Goal: Task Accomplishment & Management: Manage account settings

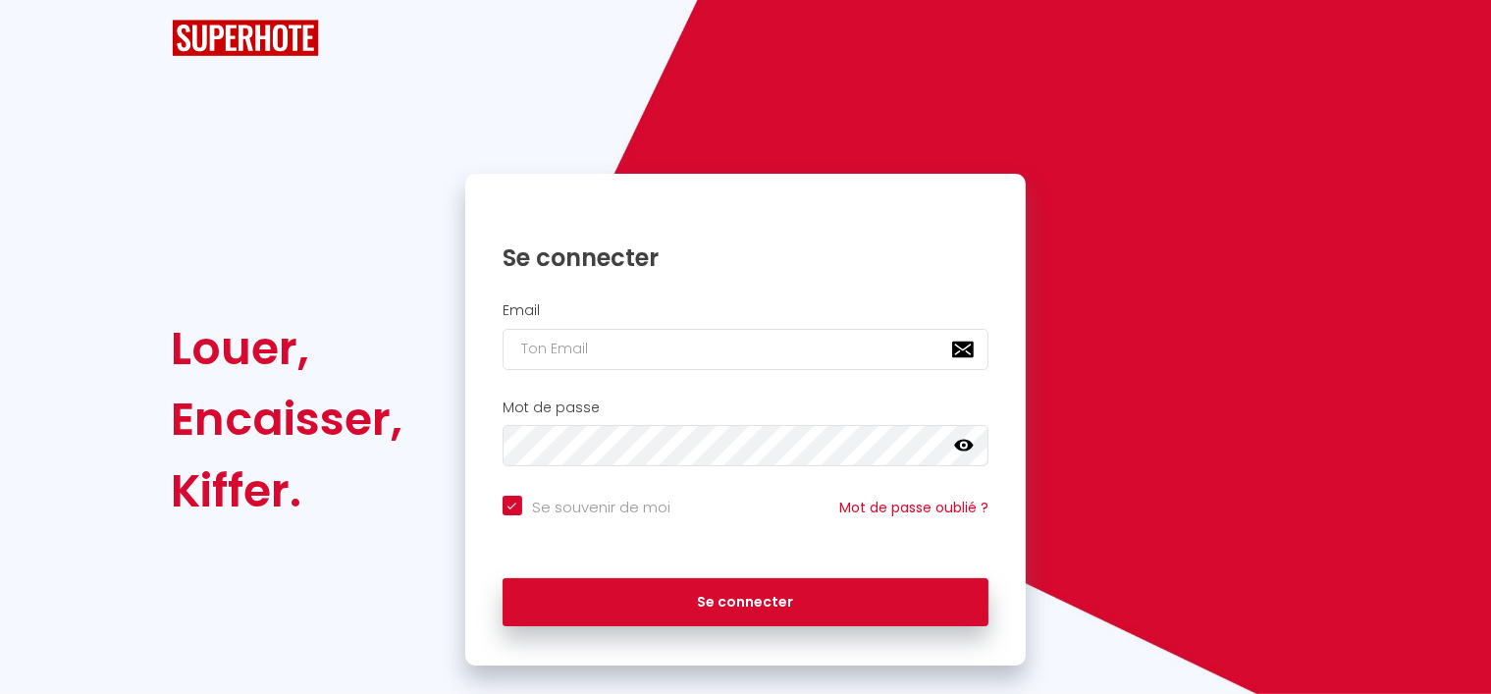
checkbox input "true"
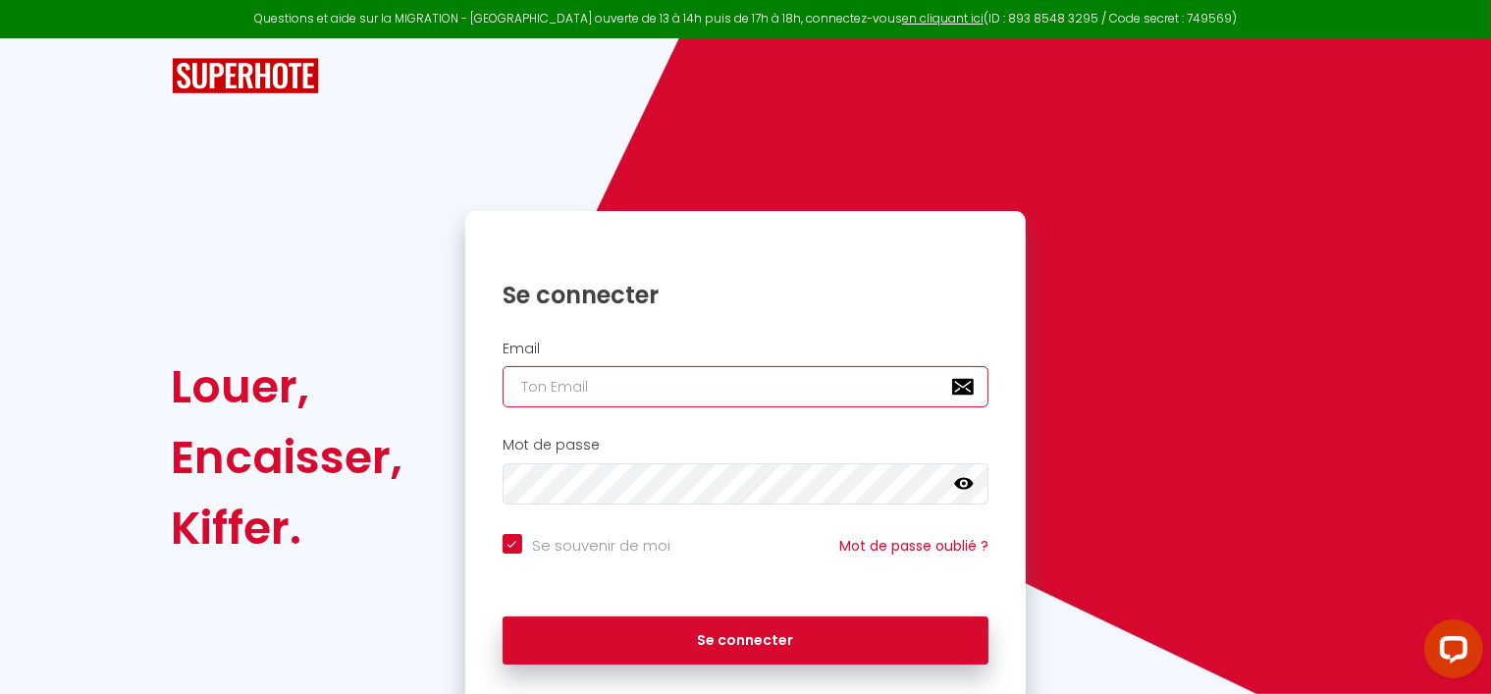
type input "[PERSON_NAME][EMAIL_ADDRESS][DOMAIN_NAME]"
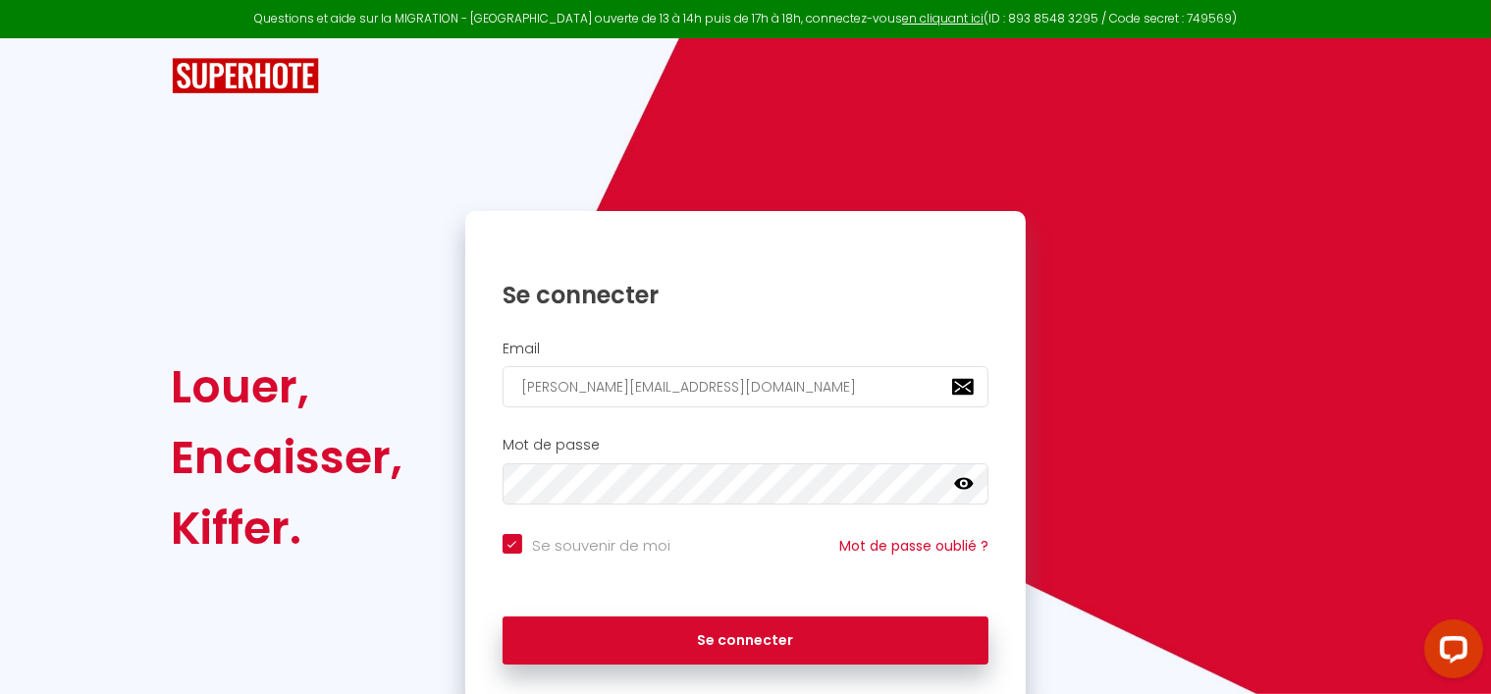
click at [964, 478] on icon at bounding box center [964, 484] width 20 height 12
click at [964, 478] on icon at bounding box center [964, 484] width 20 height 16
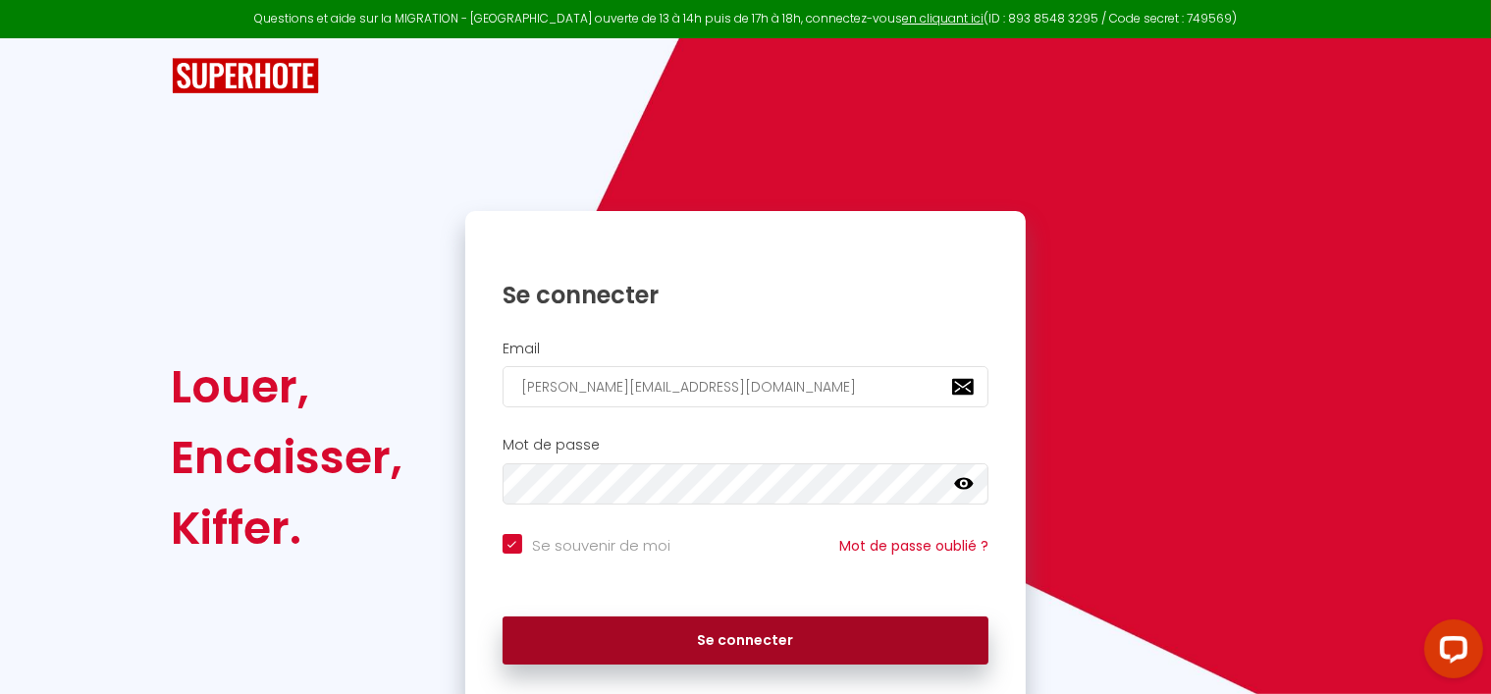
click at [810, 636] on button "Se connecter" at bounding box center [746, 640] width 487 height 49
checkbox input "true"
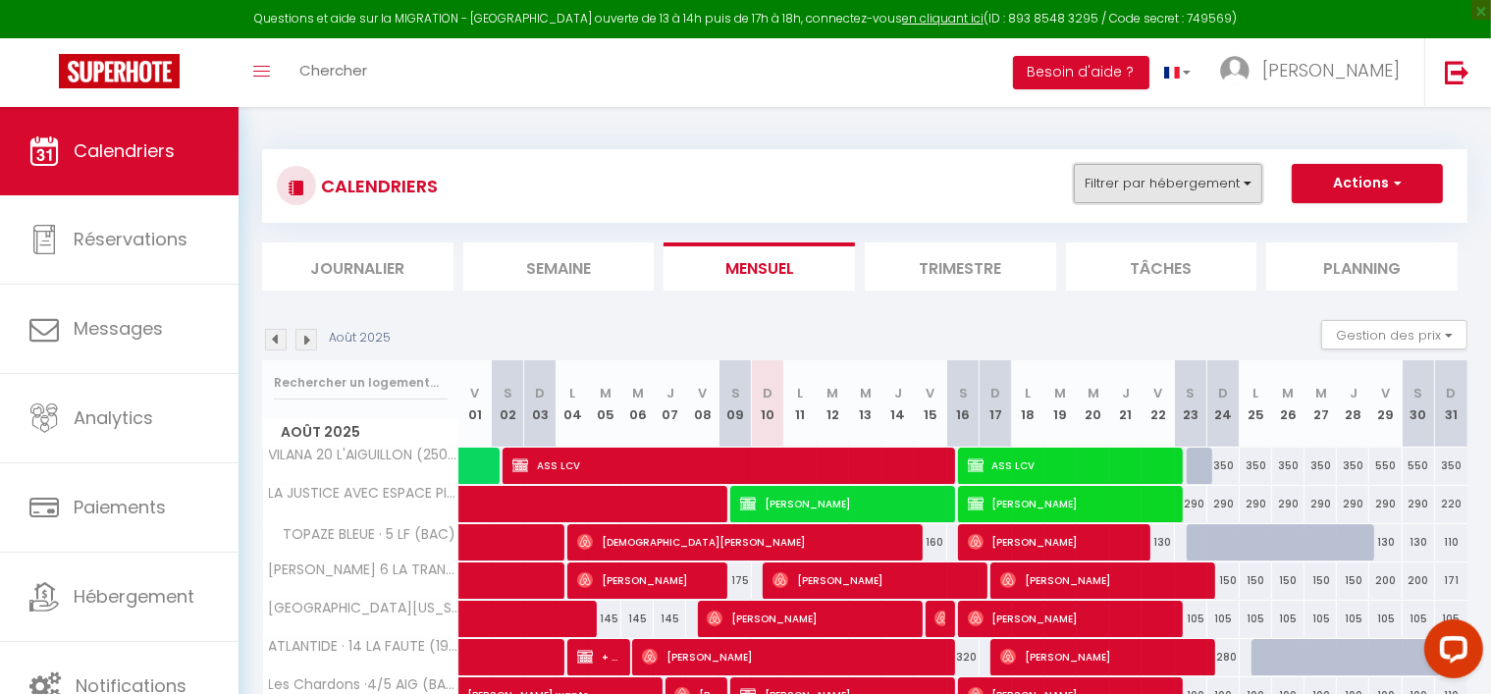
click at [1197, 182] on button "Filtrer par hébergement" at bounding box center [1168, 183] width 188 height 39
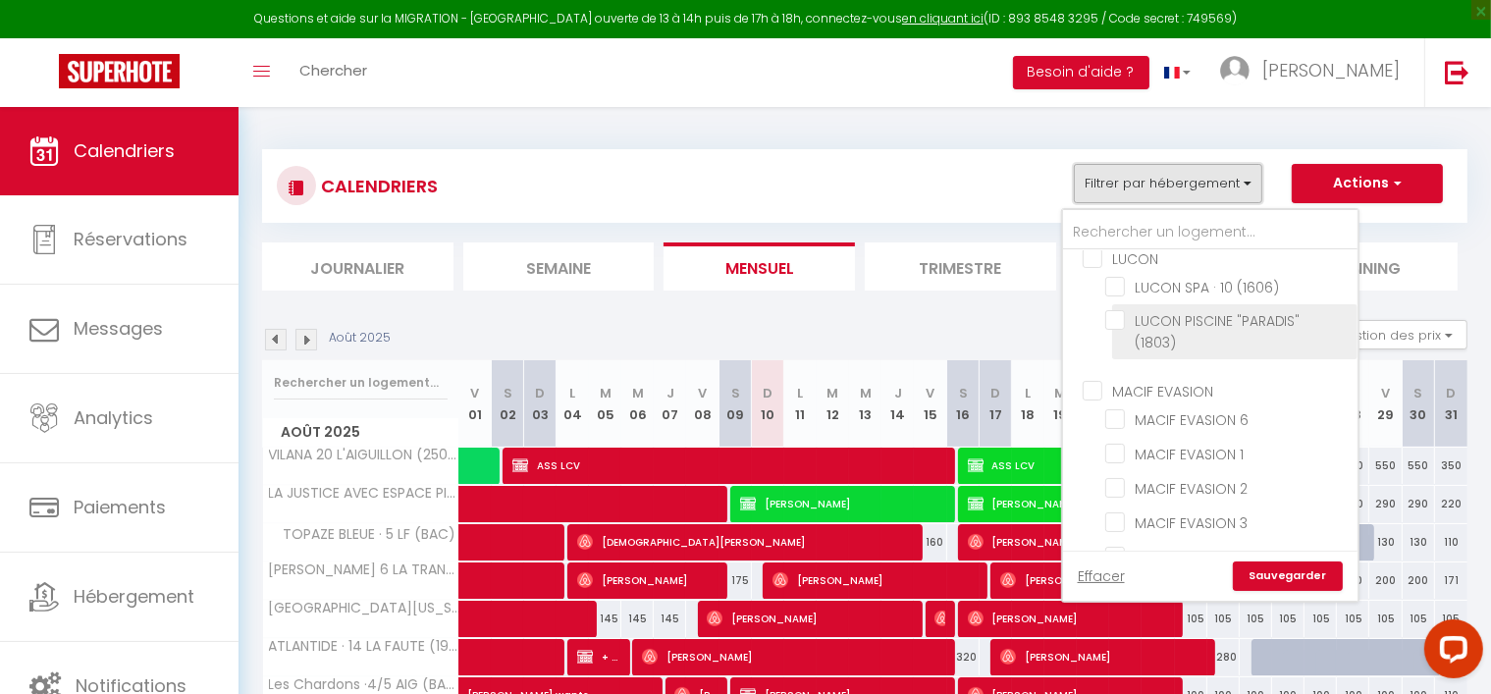
scroll to position [2258, 0]
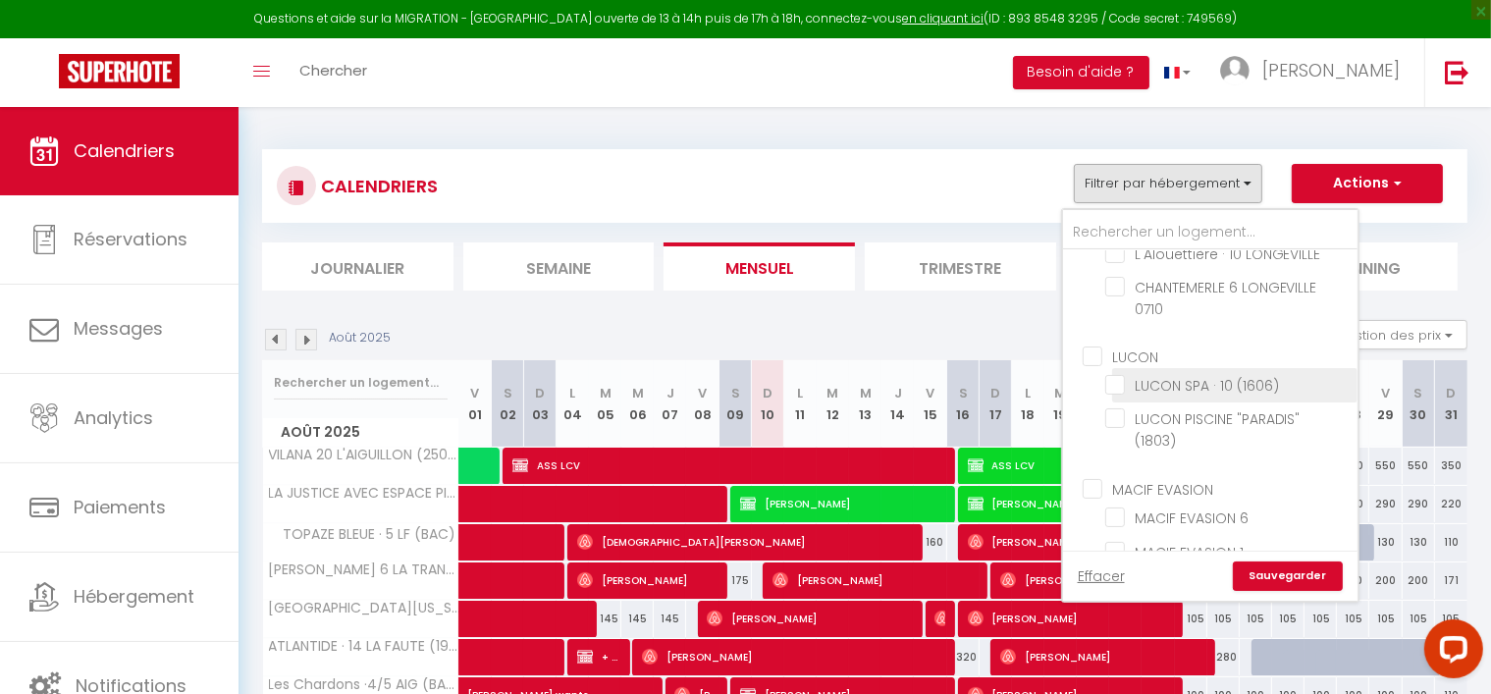
click at [1110, 394] on input "LUCON SPA · 10 (1606)" at bounding box center [1227, 384] width 245 height 20
checkbox input "true"
checkbox input "false"
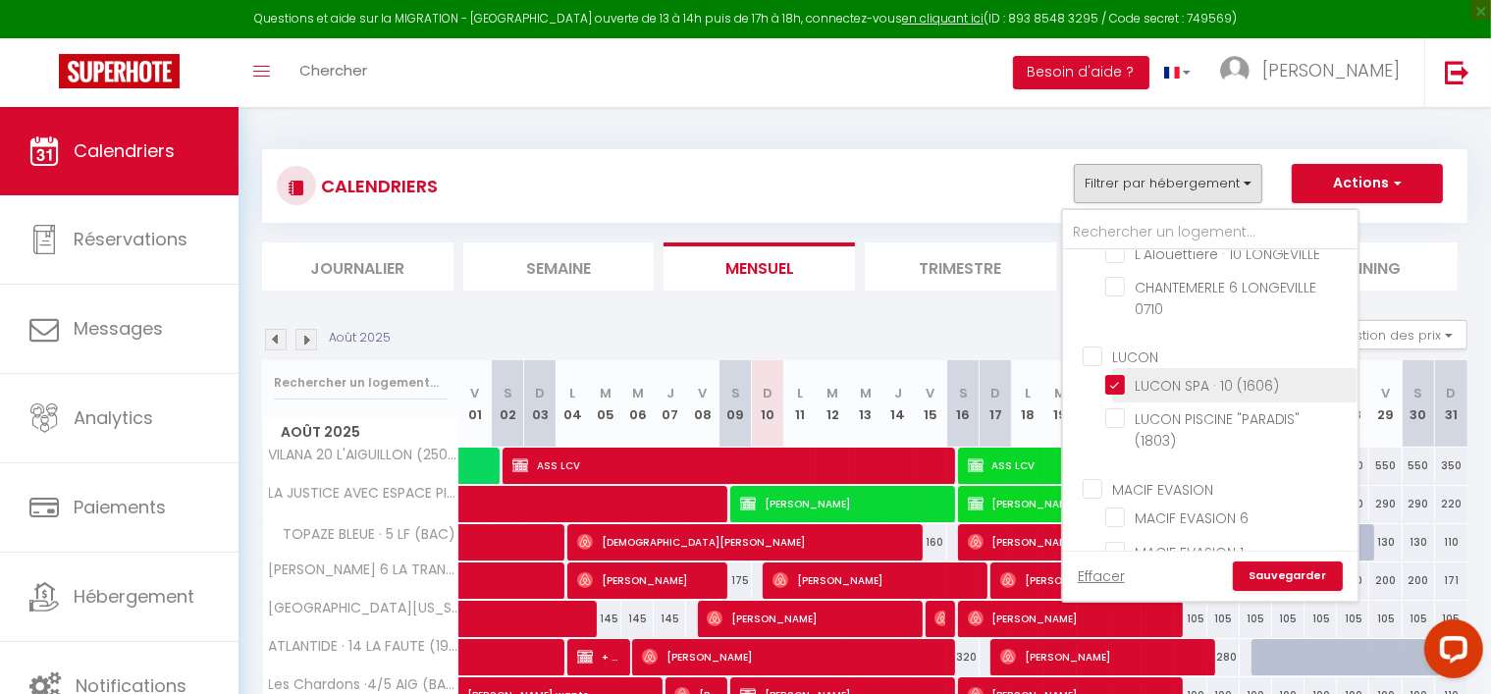
checkbox input "false"
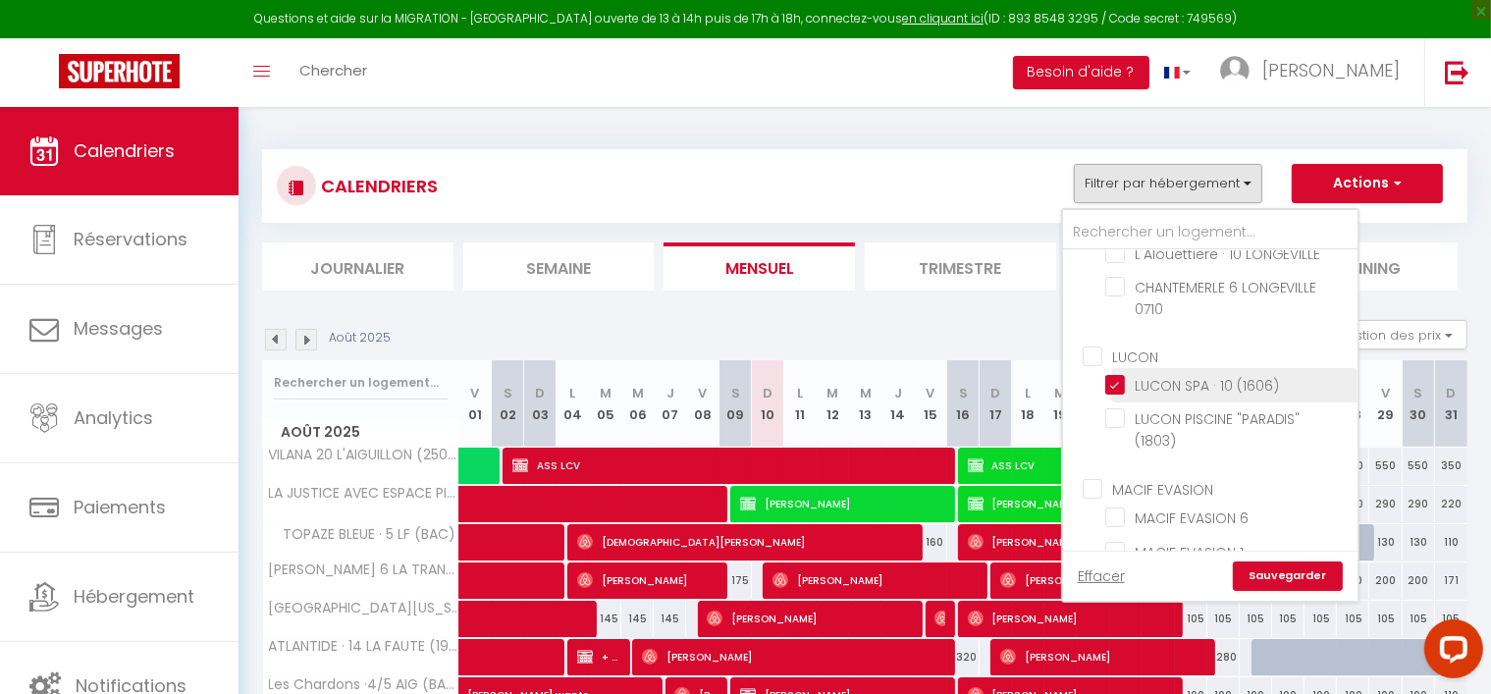
checkbox input "false"
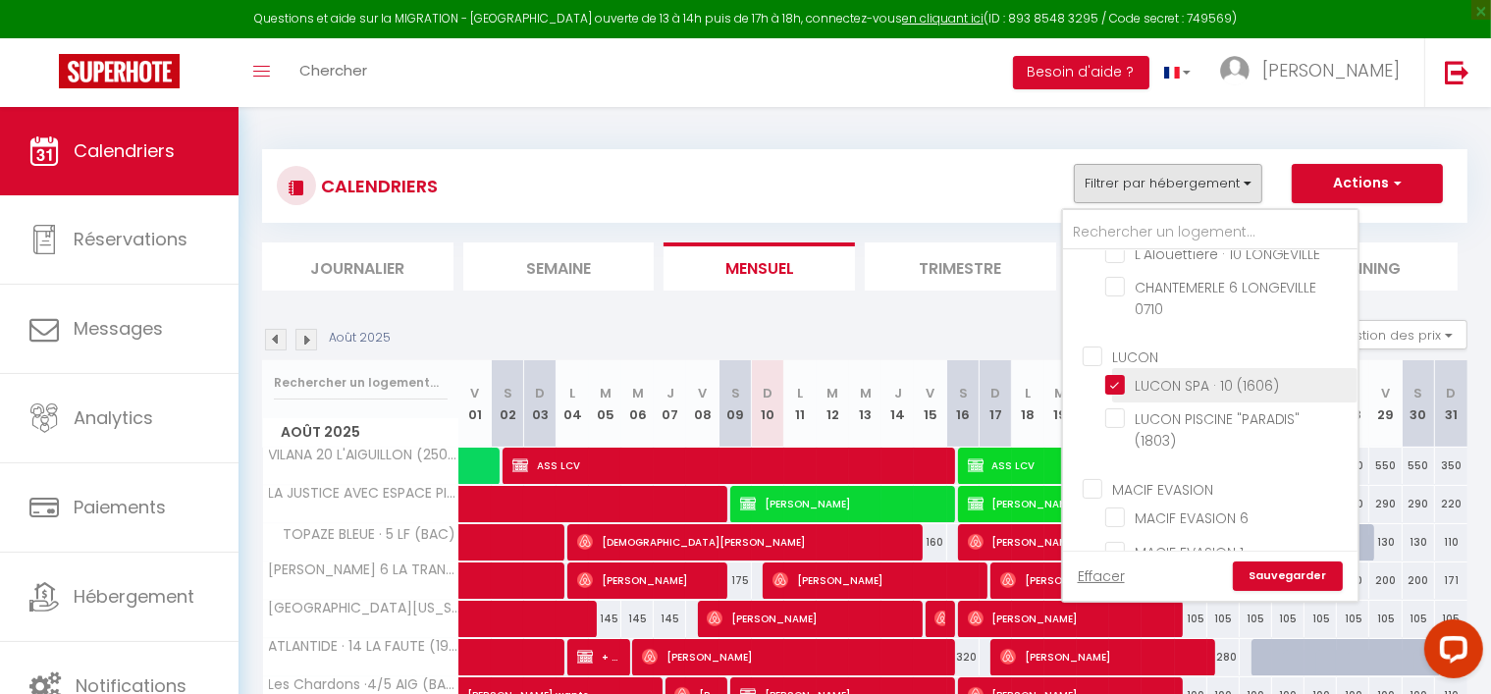
checkbox input "false"
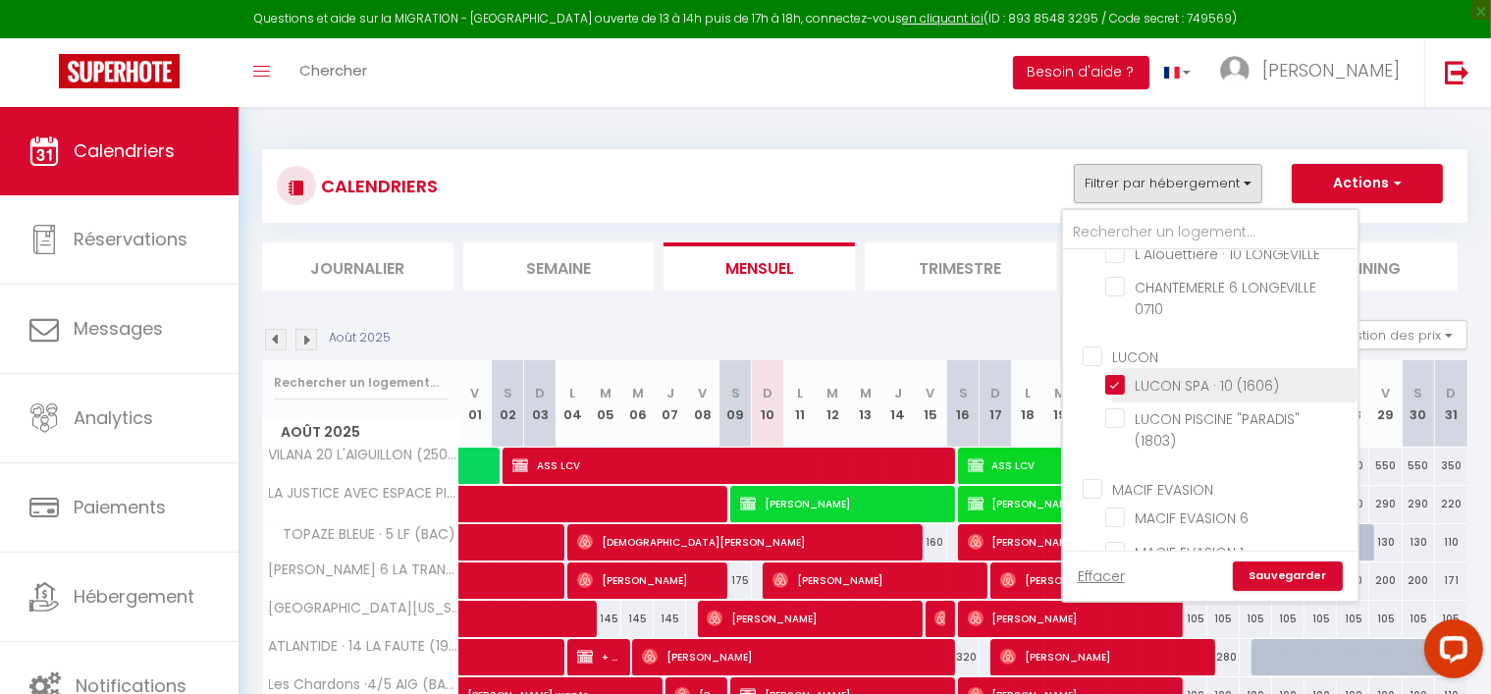
checkbox input "false"
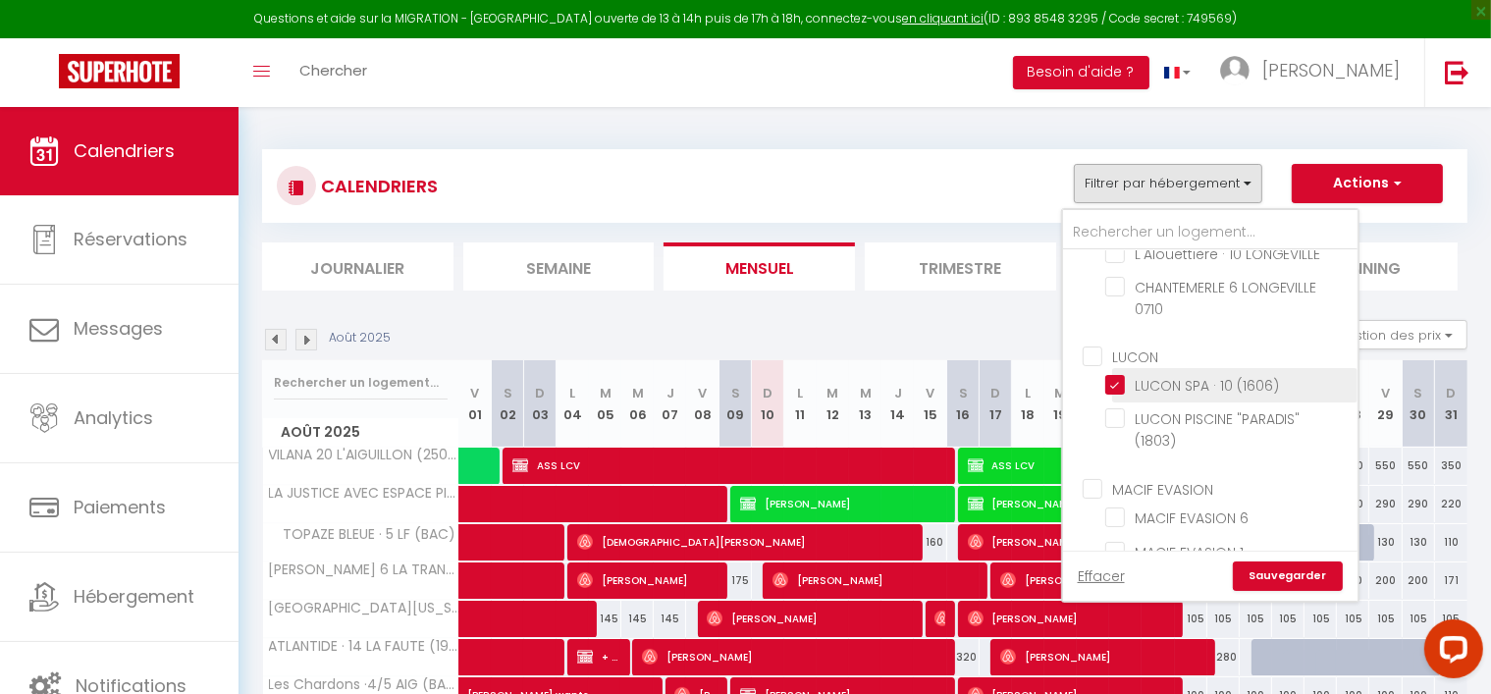
checkbox input "false"
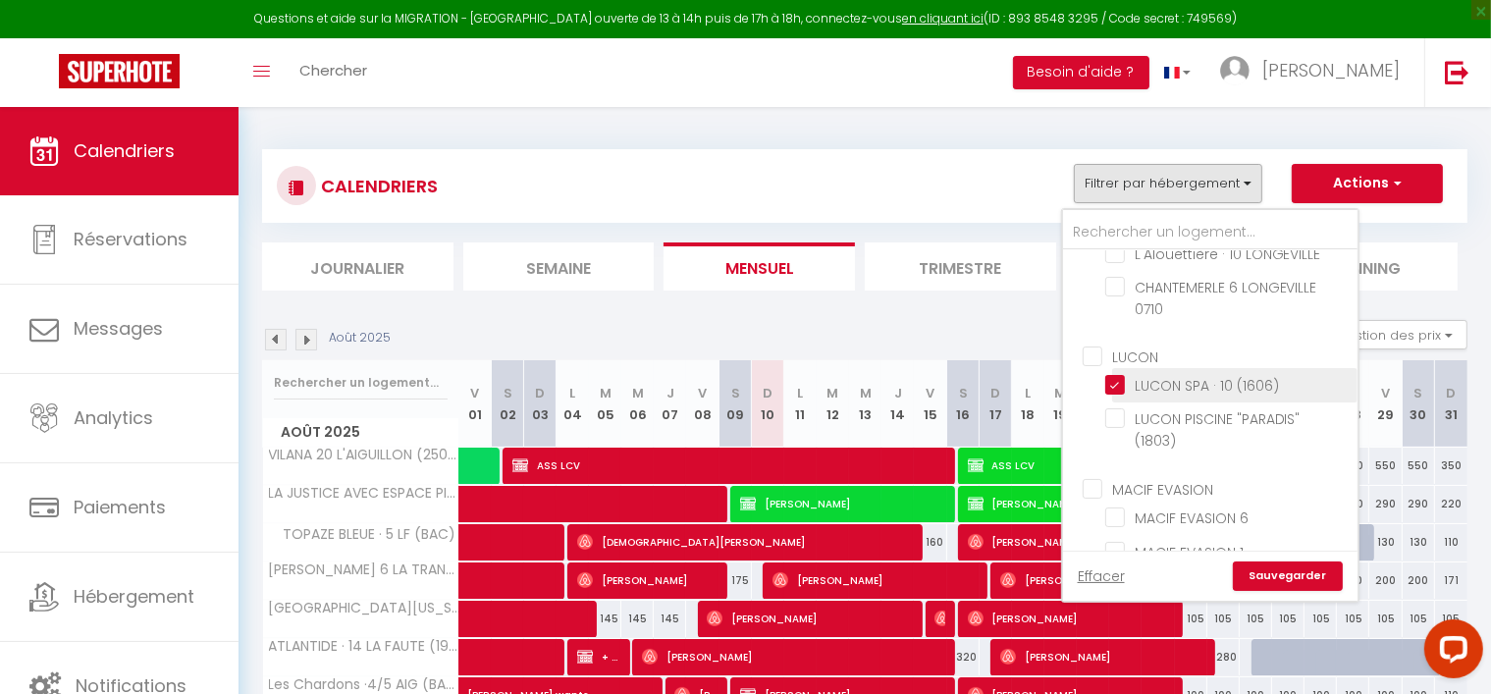
checkbox input "false"
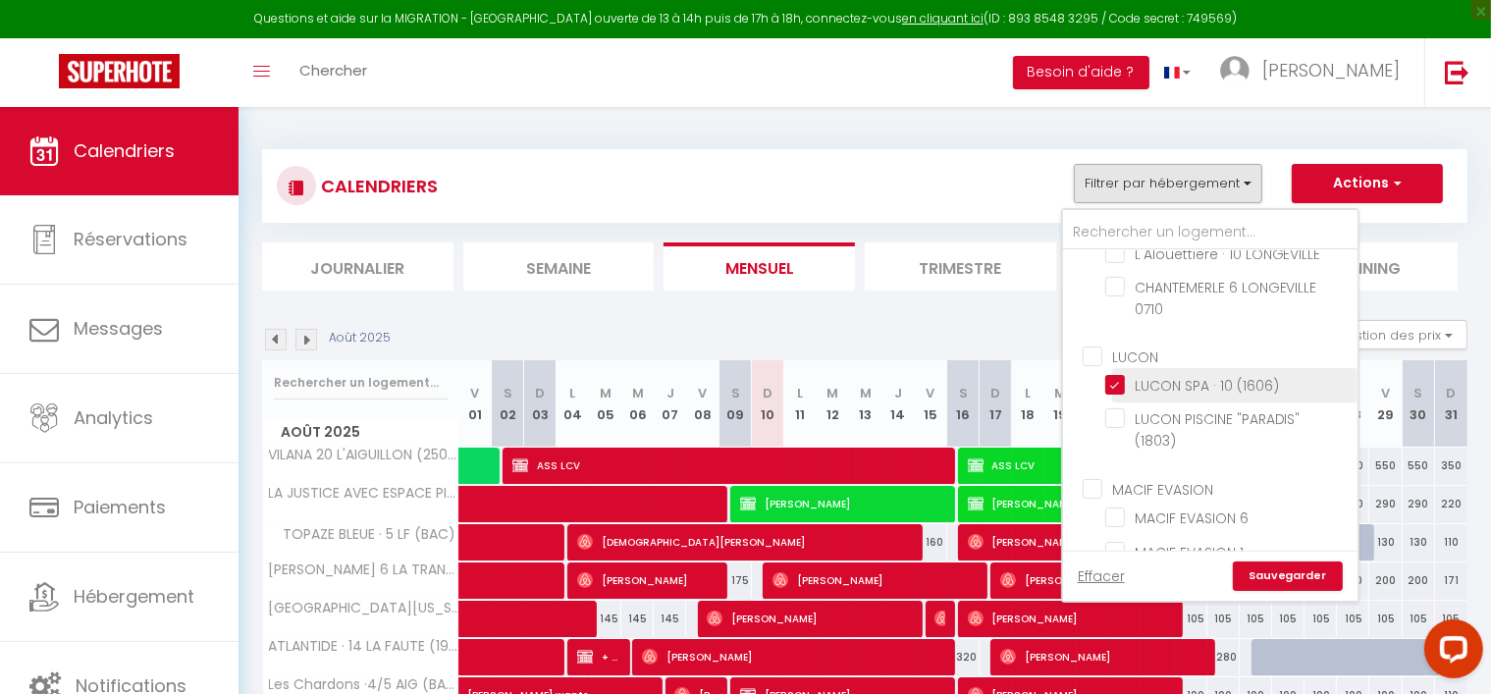
checkbox input "false"
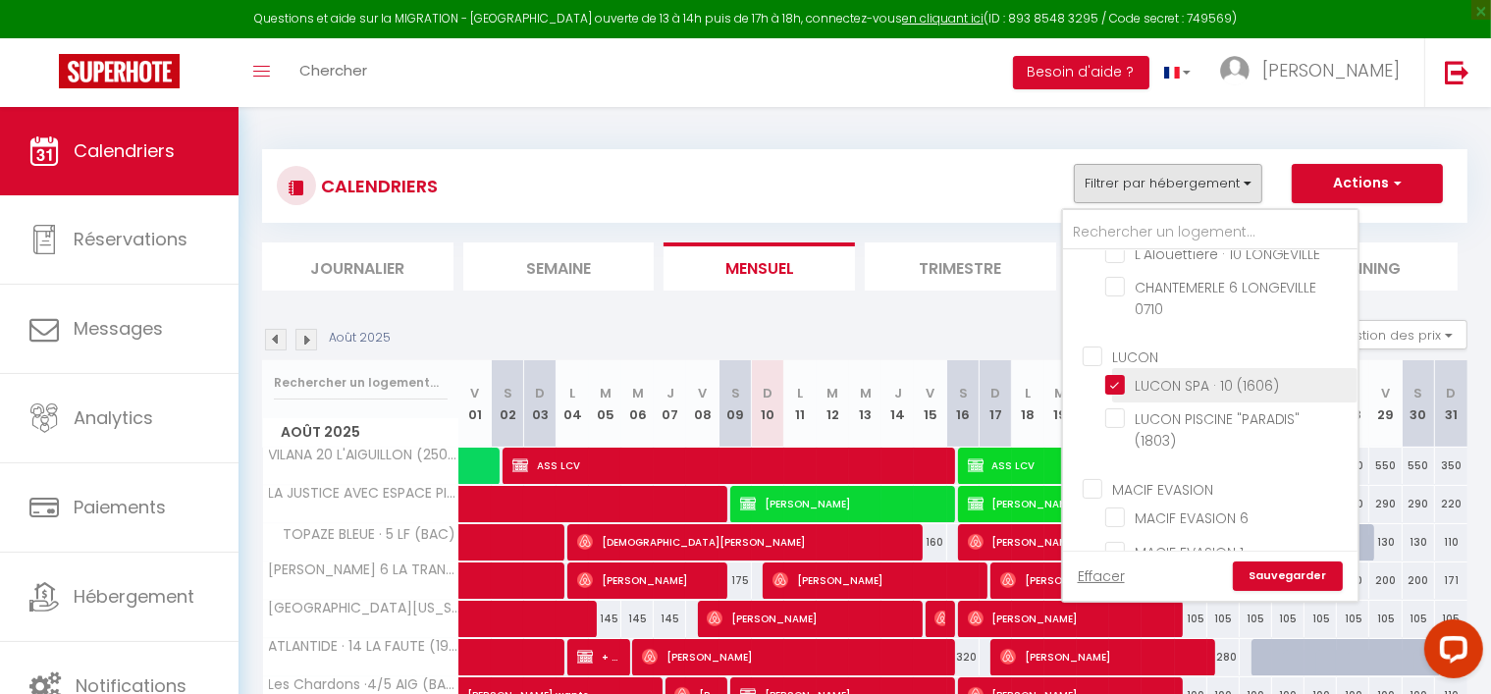
checkbox input "false"
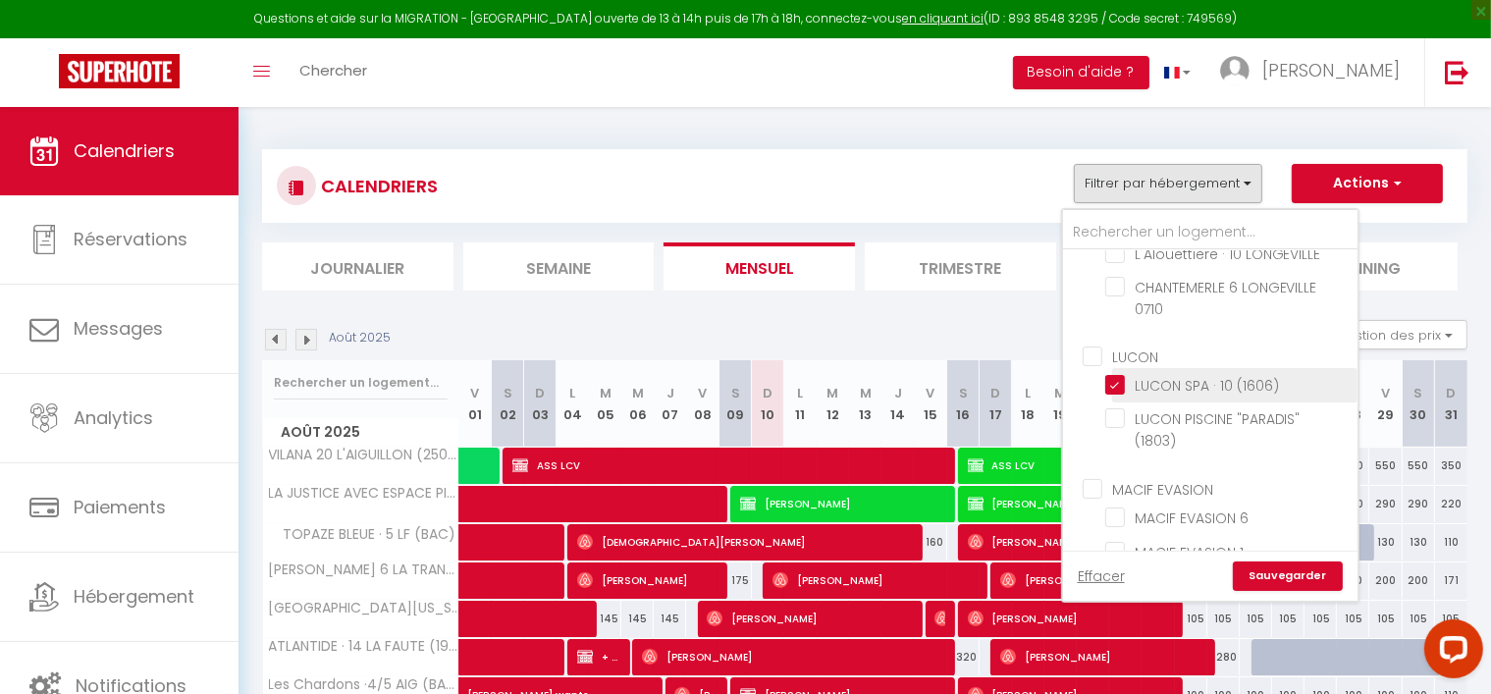
checkbox input "false"
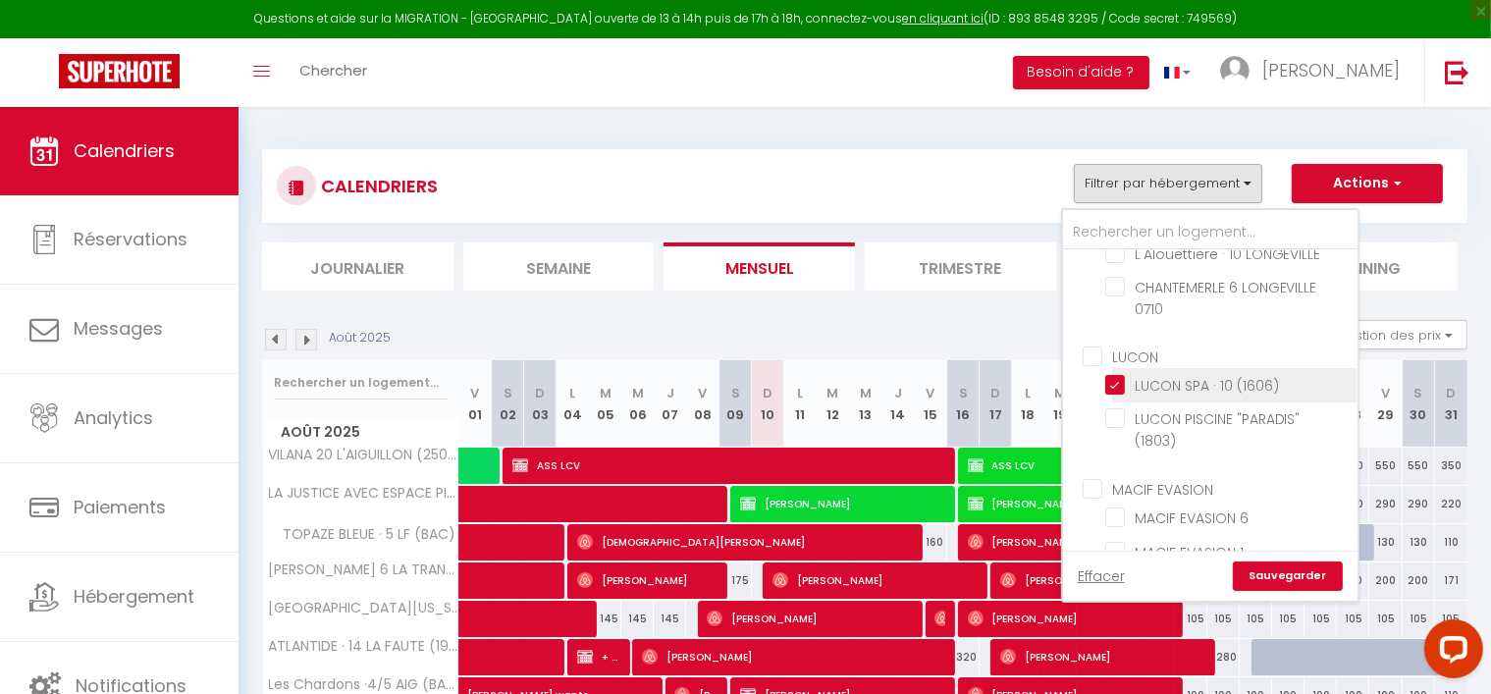
checkbox input "false"
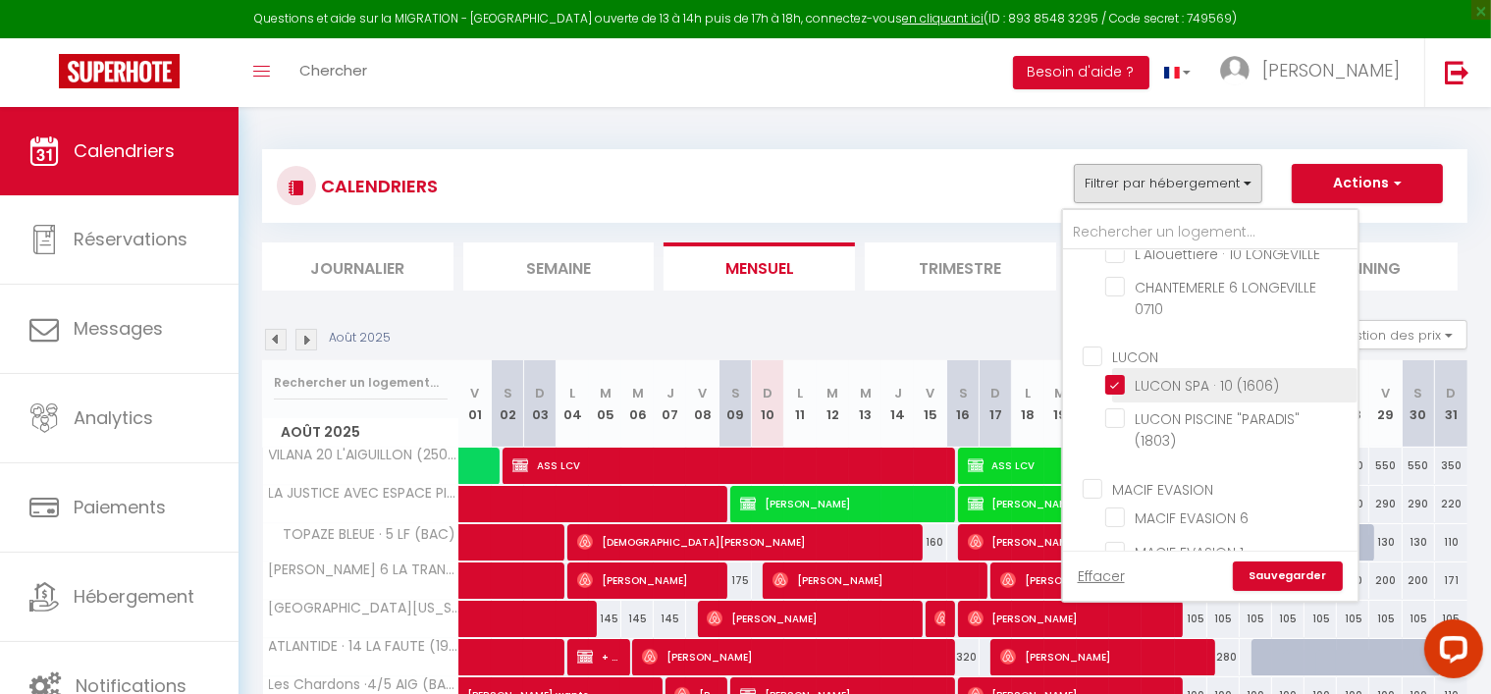
checkbox input "false"
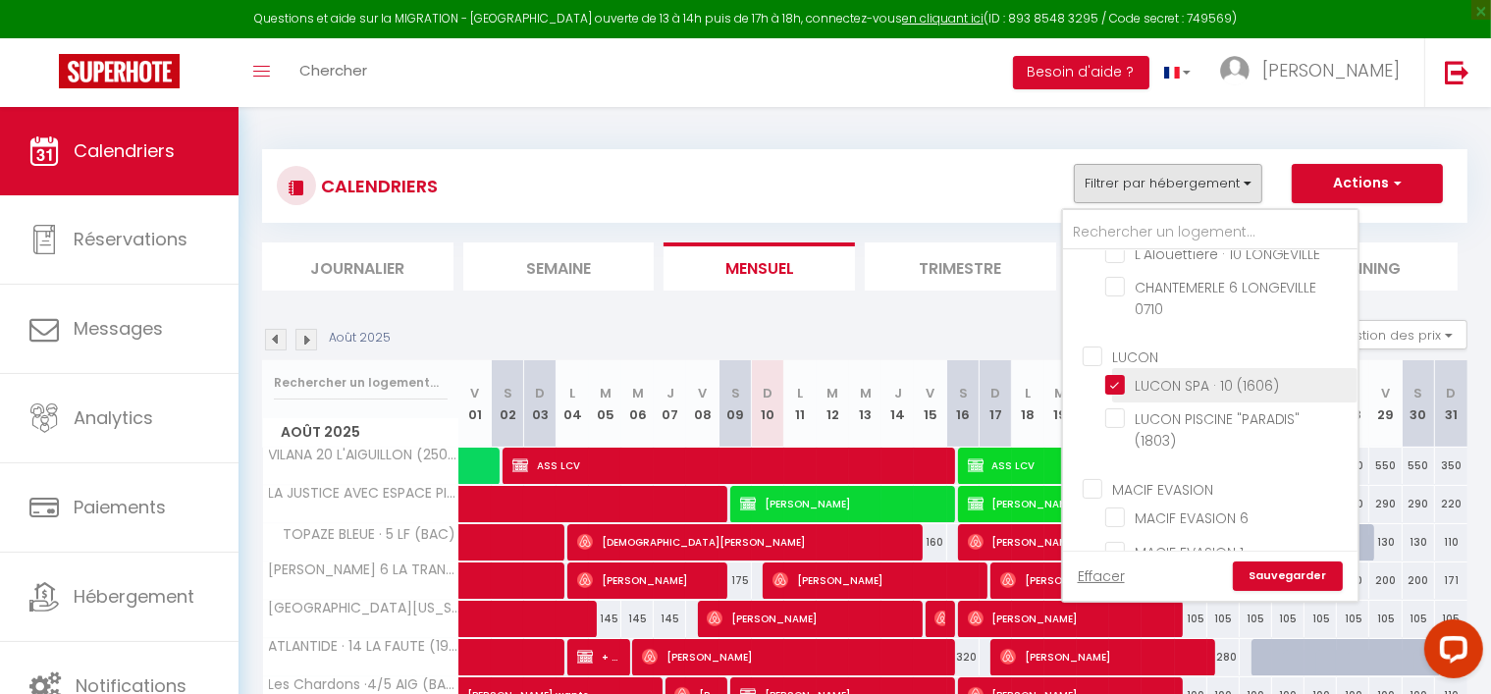
checkbox input "false"
click at [1315, 569] on link "Sauvegarder" at bounding box center [1288, 576] width 110 height 29
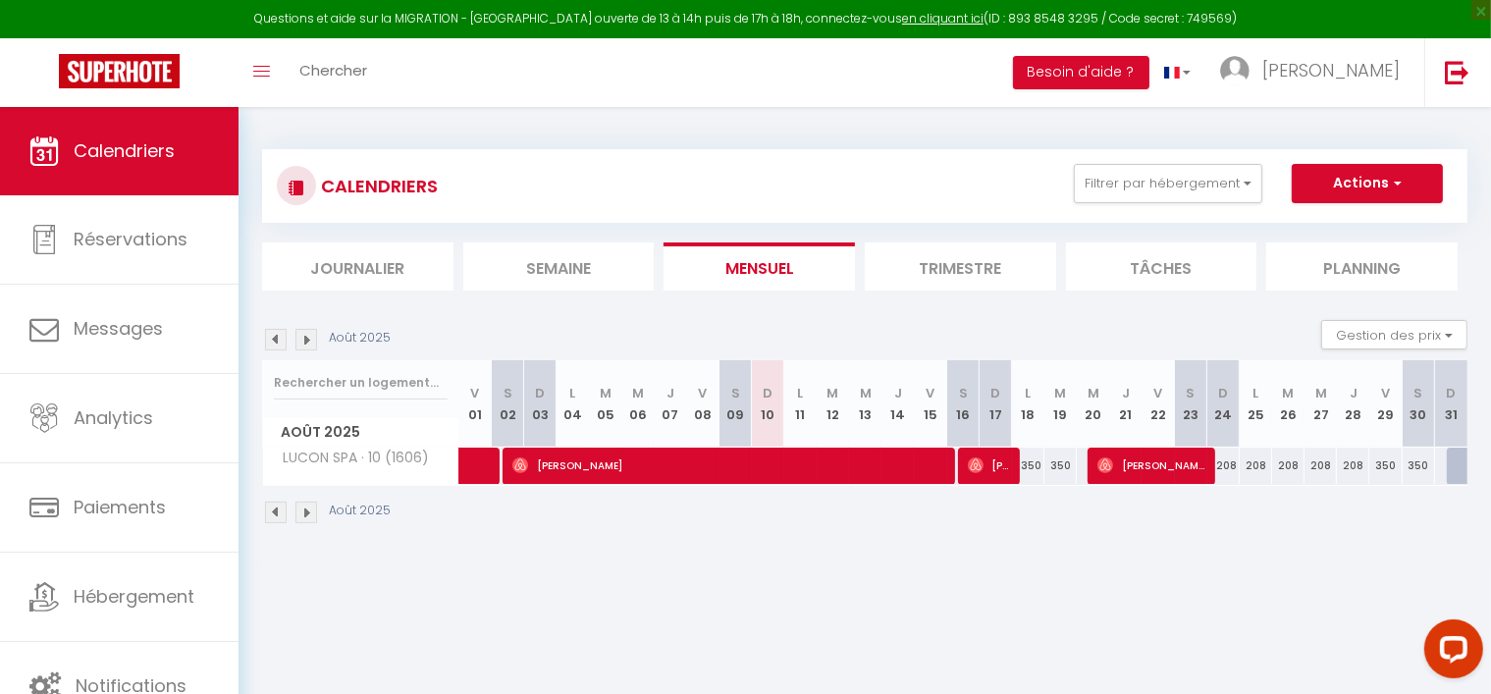
click at [274, 332] on img at bounding box center [276, 340] width 22 height 22
select select
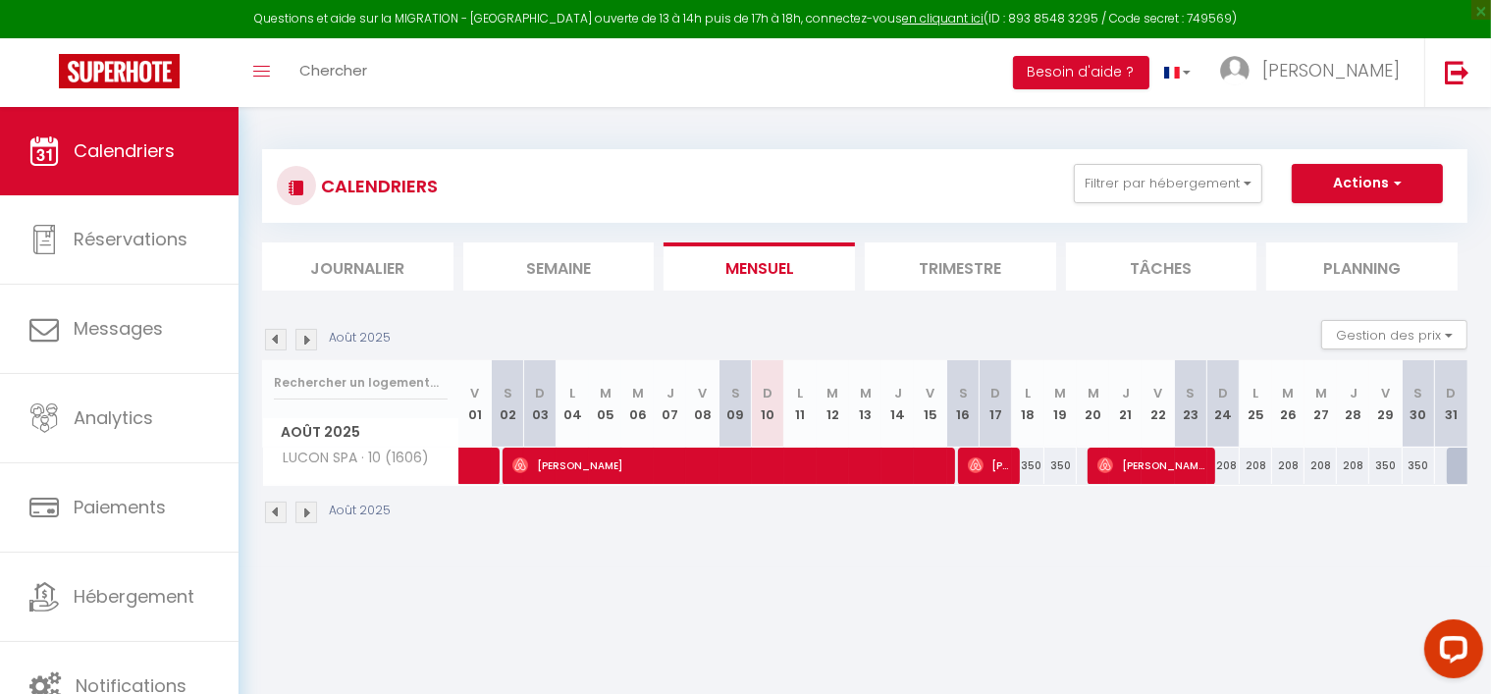
select select
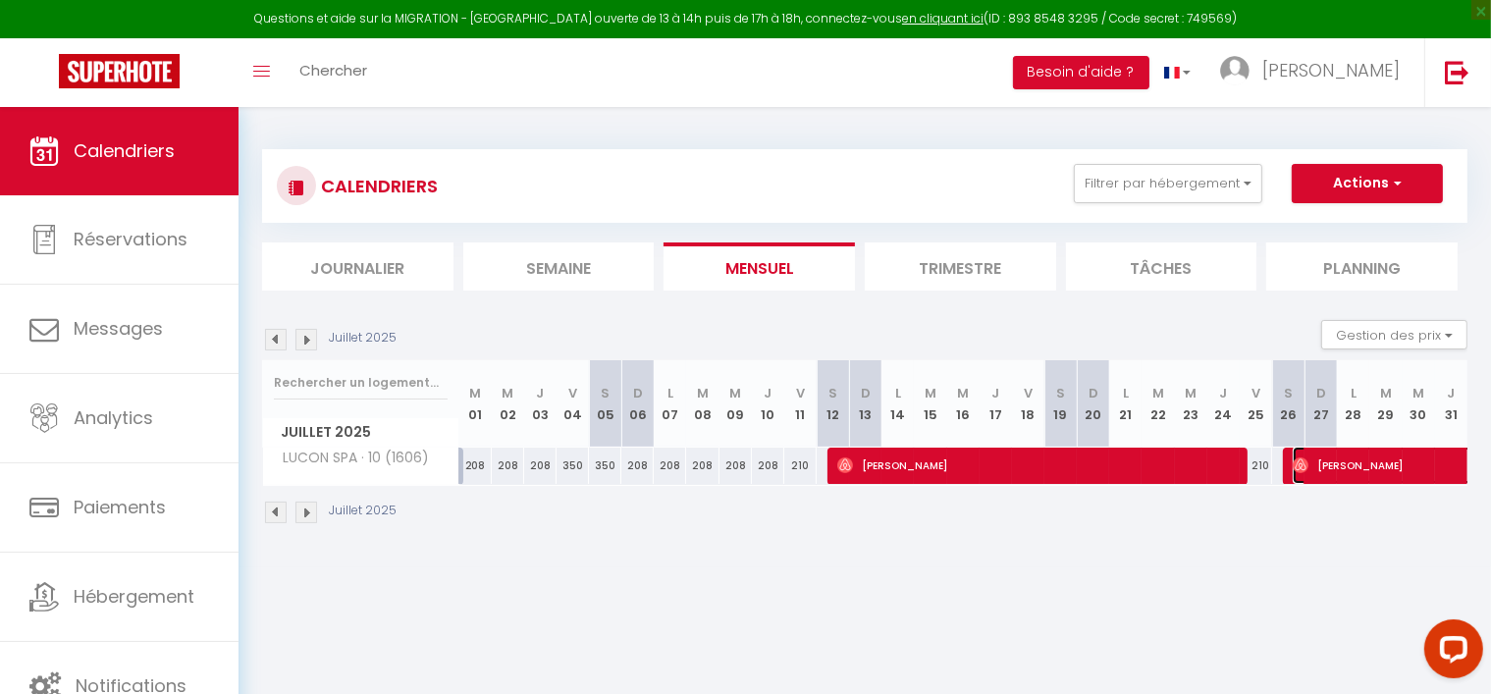
click at [1357, 462] on span "[PERSON_NAME]" at bounding box center [1451, 465] width 316 height 37
select select "OK"
select select "0"
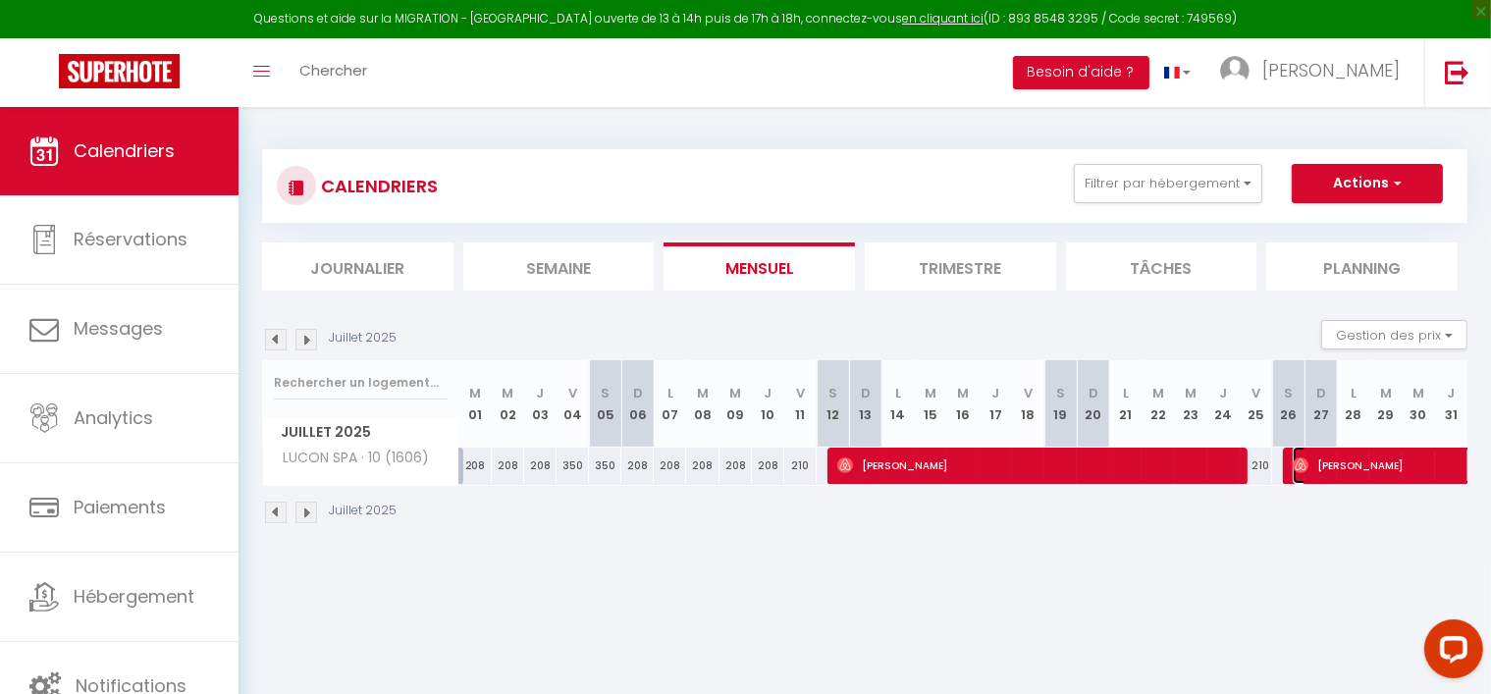
select select "1"
select select
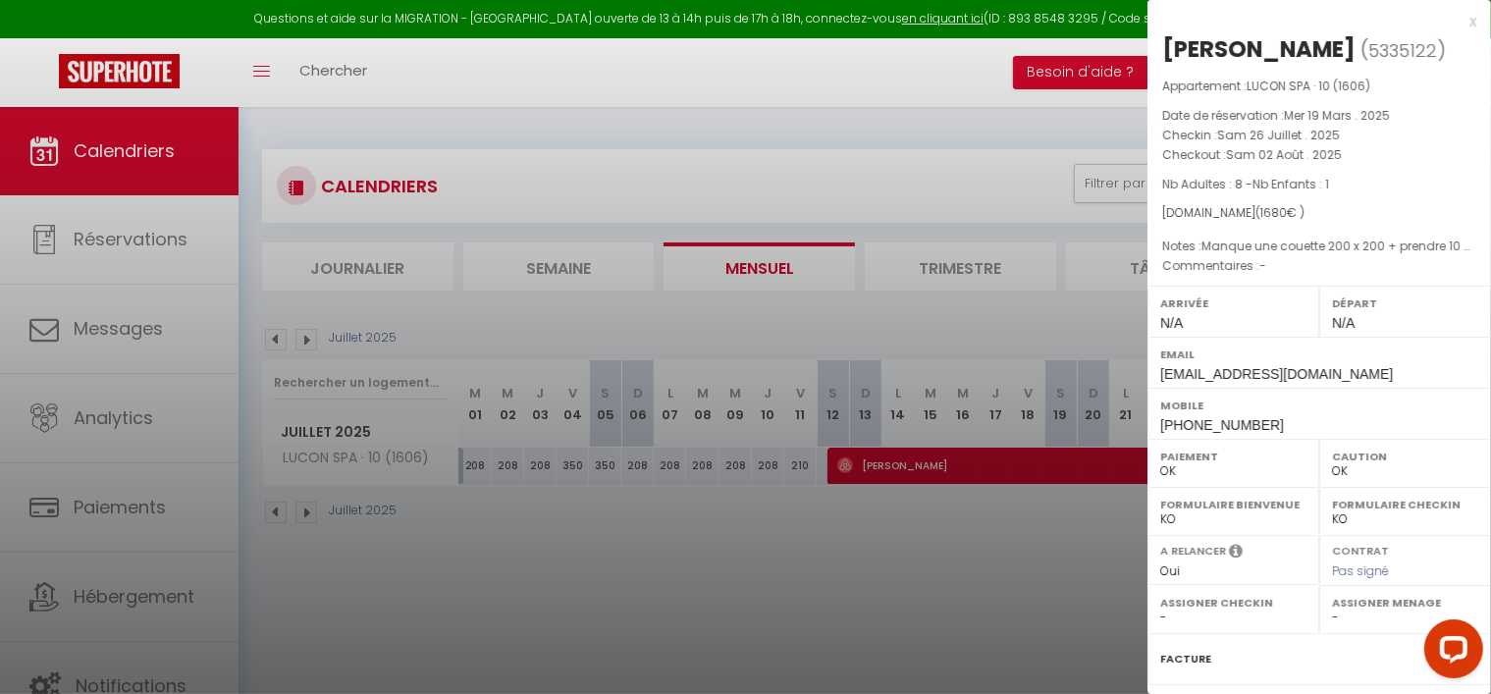
drag, startPoint x: 1161, startPoint y: 371, endPoint x: 1460, endPoint y: 372, distance: 298.4
click at [1460, 372] on div "Email [EMAIL_ADDRESS][DOMAIN_NAME]" at bounding box center [1320, 362] width 344 height 51
copy span "[EMAIL_ADDRESS][DOMAIN_NAME]"
